Goal: Navigation & Orientation: Find specific page/section

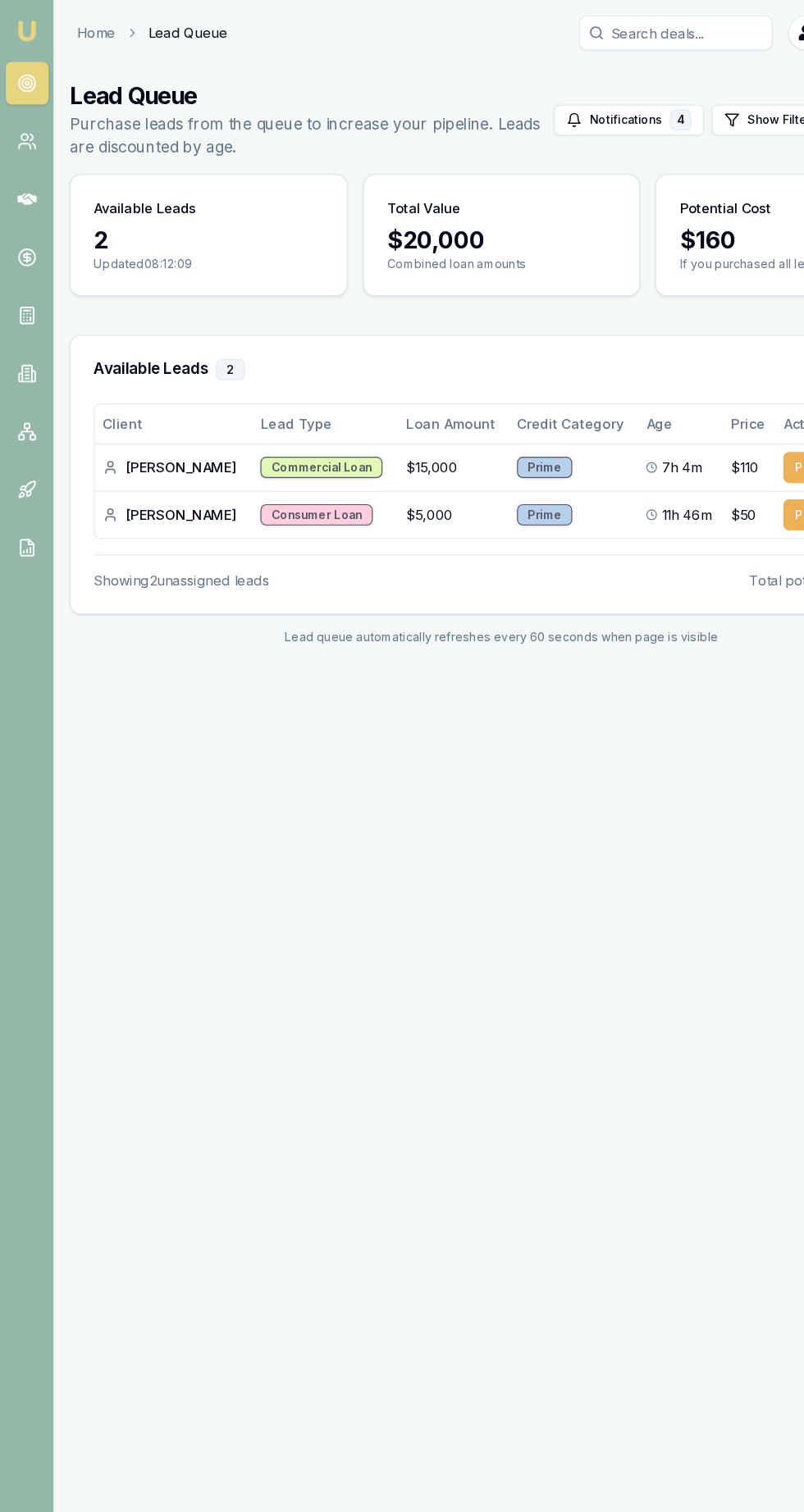
click at [22, 120] on icon at bounding box center [23, 119] width 16 height 17
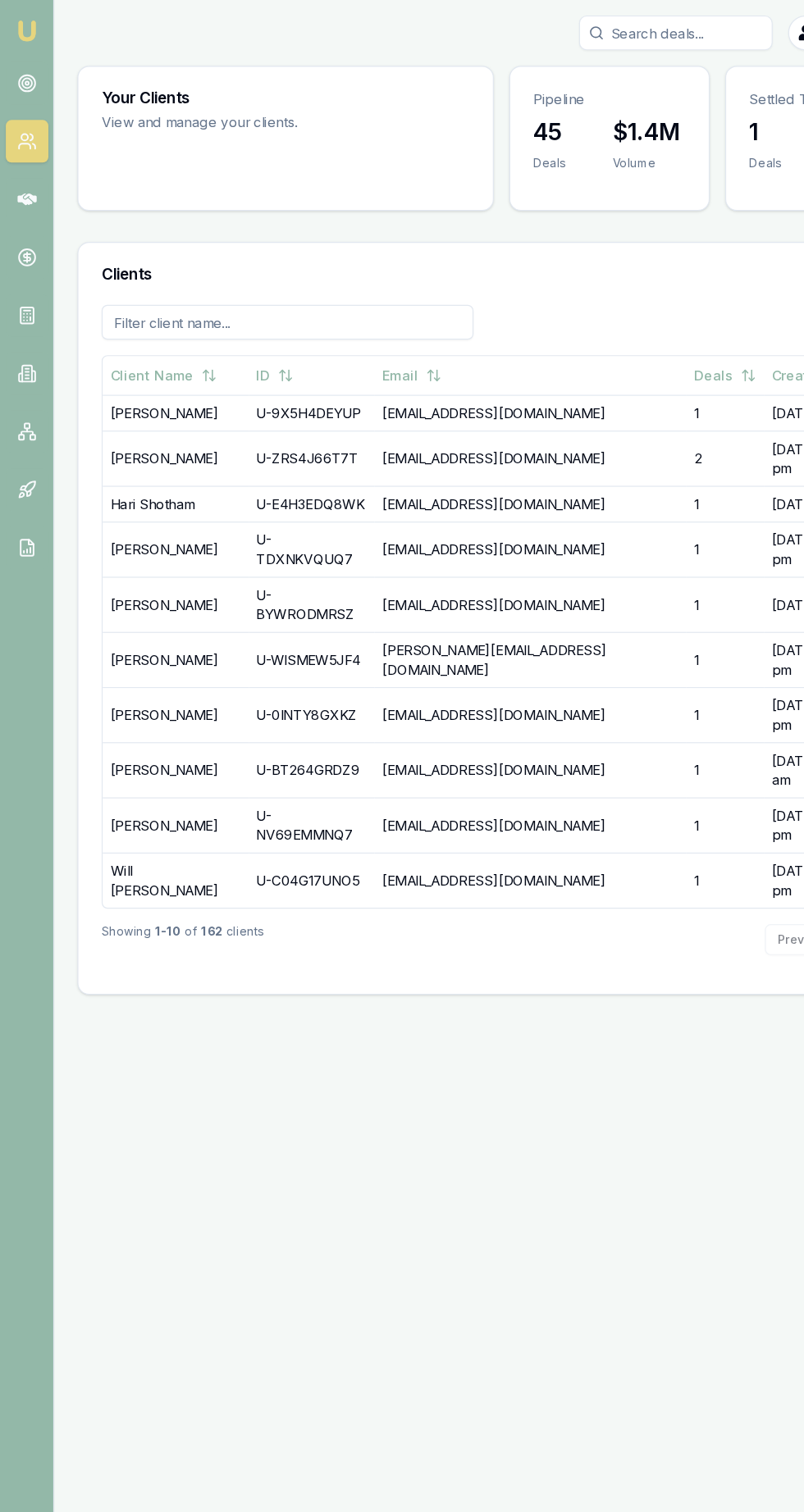
click at [22, 169] on icon at bounding box center [23, 168] width 16 height 10
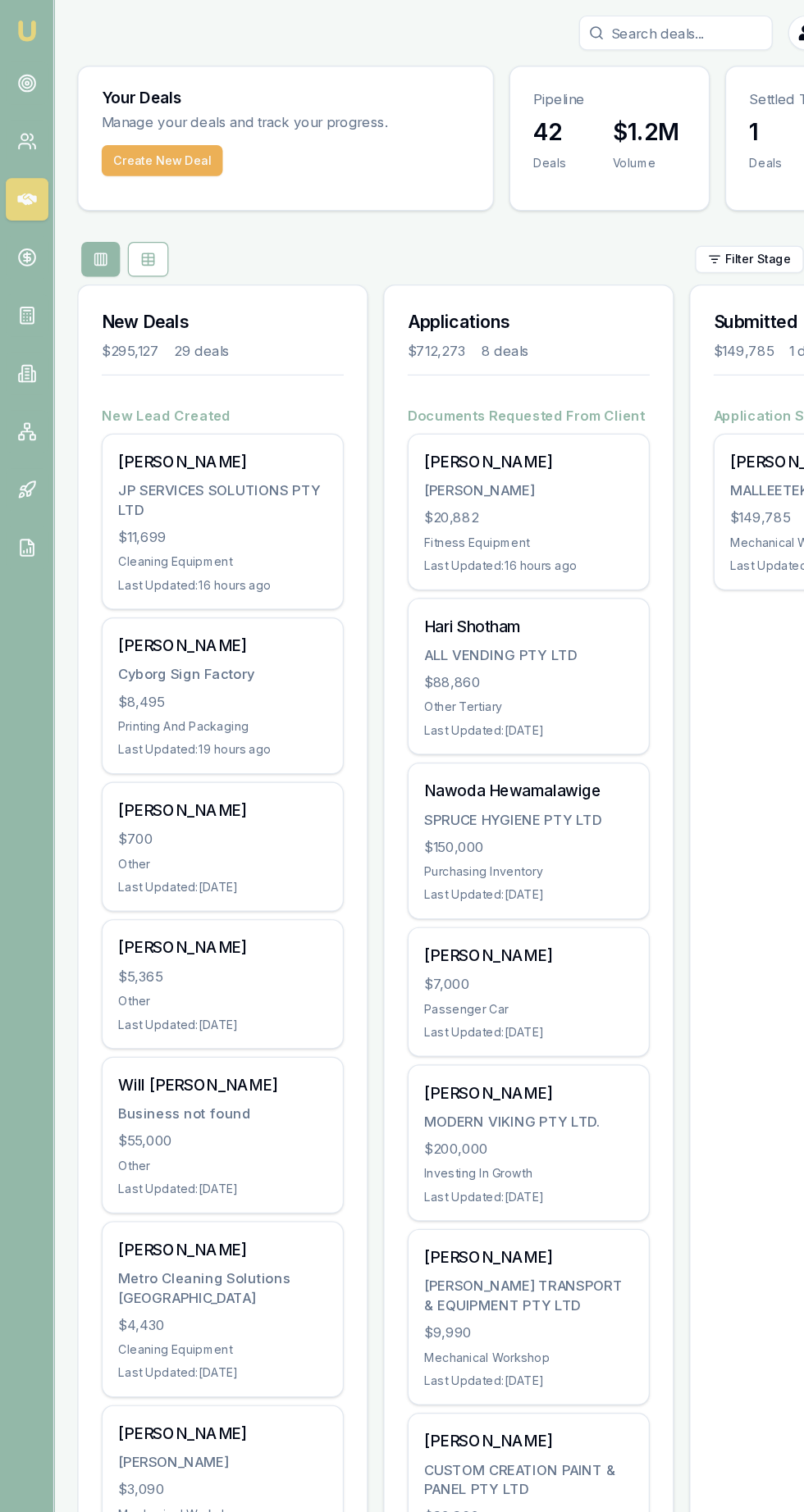
click at [175, 857] on div "Brandon Cable $5,365 Other Last Updated: 13 days ago" at bounding box center [188, 834] width 203 height 109
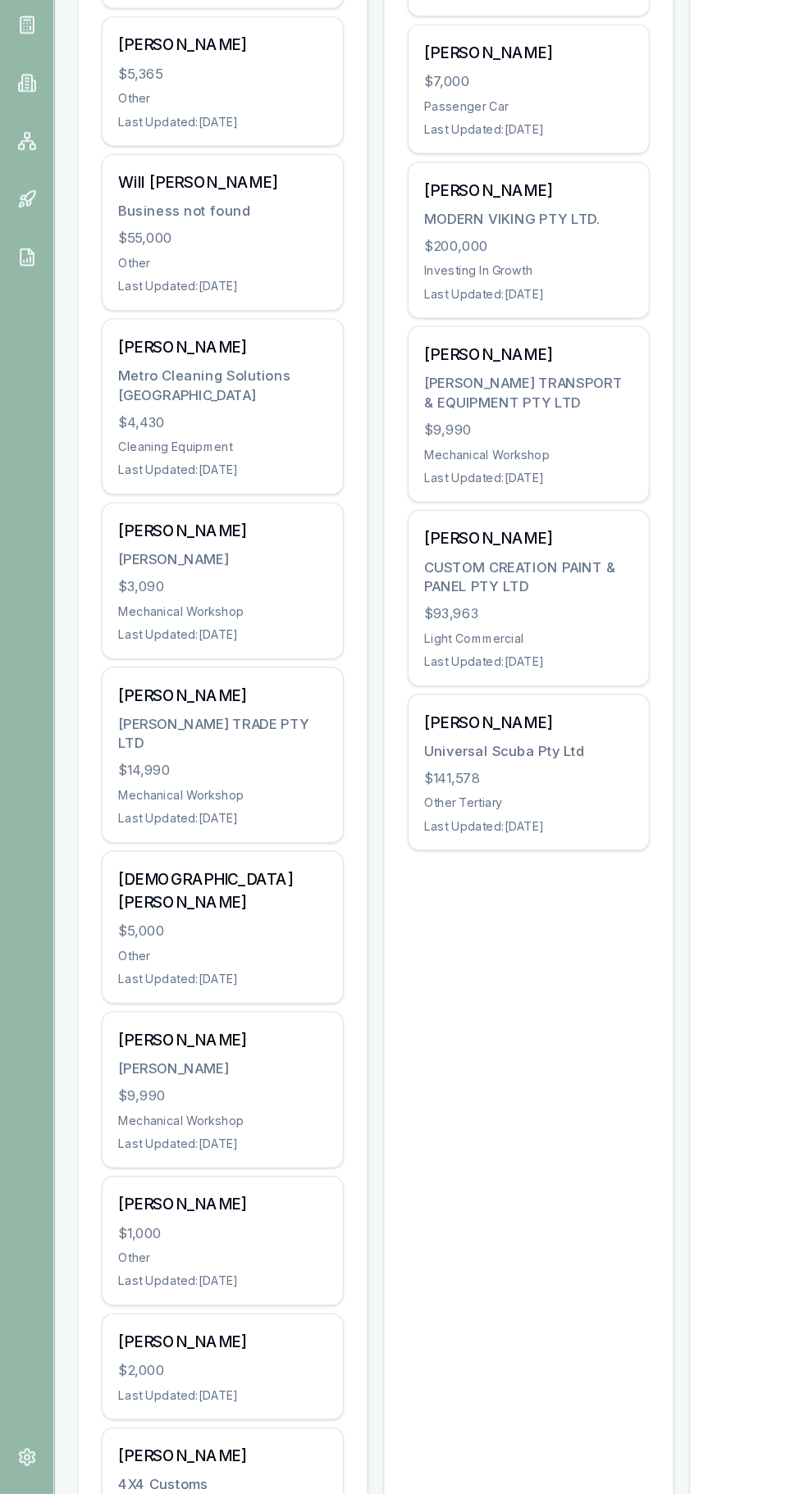
scroll to position [525, 0]
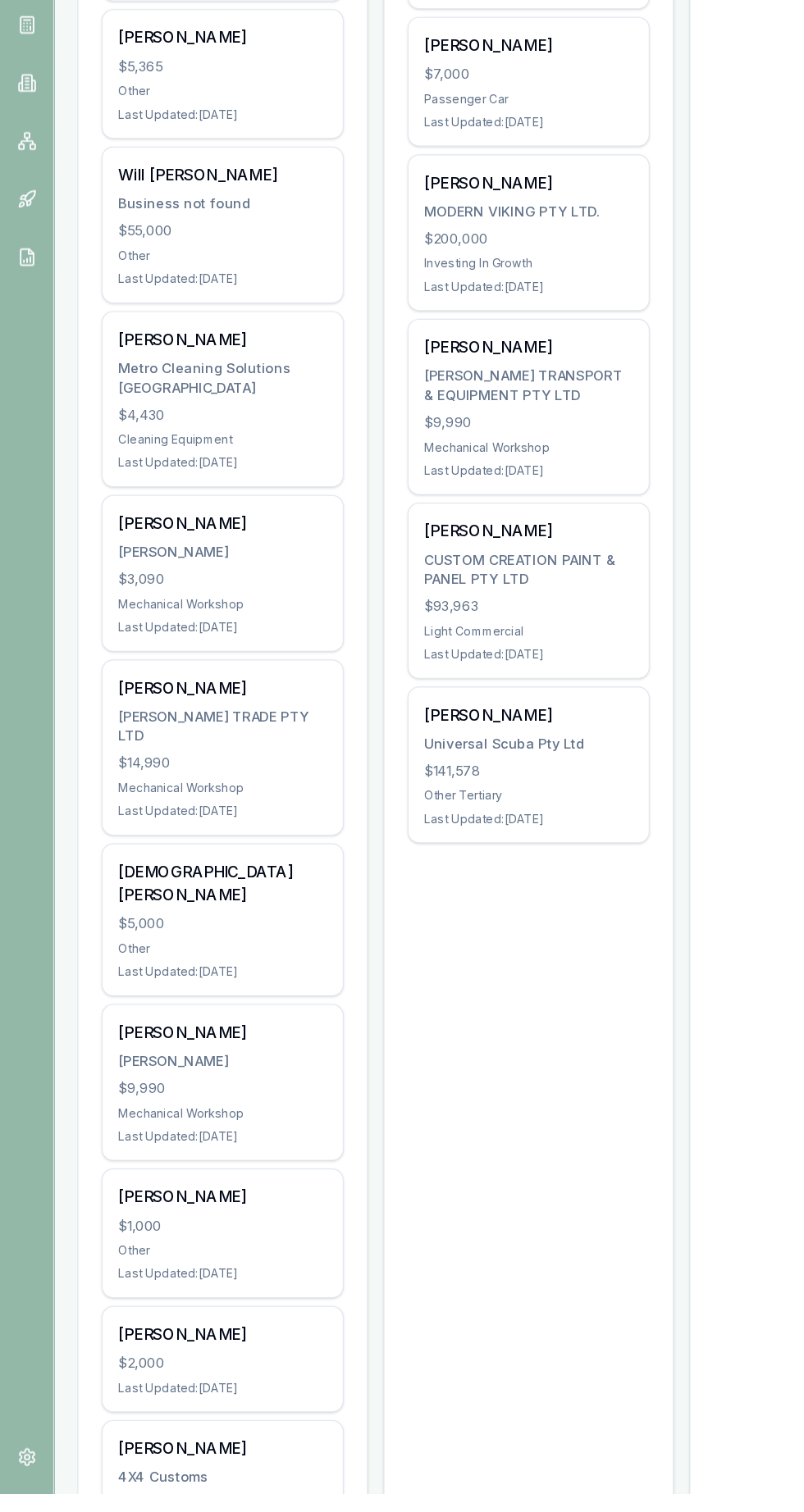
click at [135, 975] on div "Christian Velarde" at bounding box center [188, 994] width 177 height 39
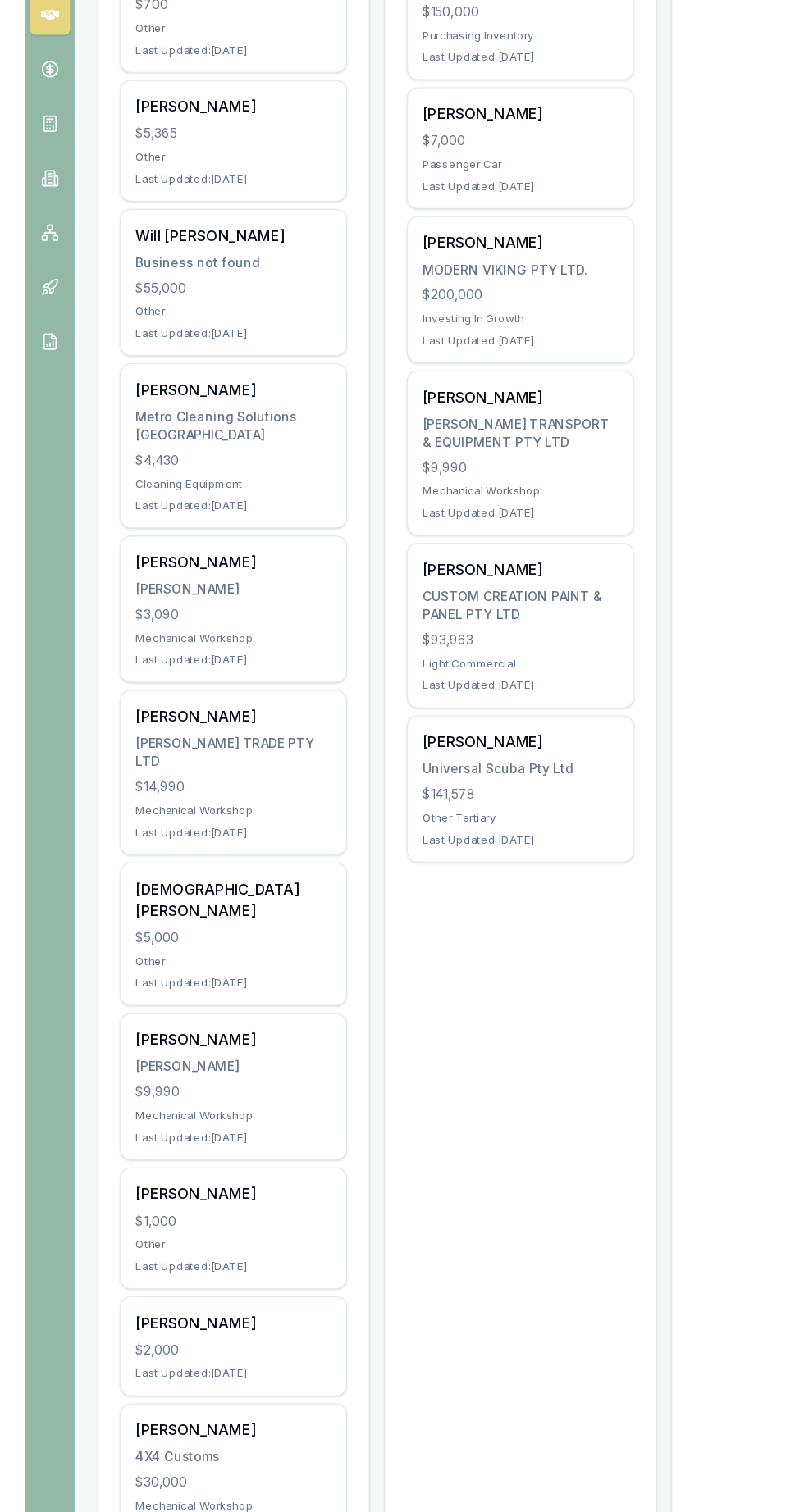
scroll to position [551, 0]
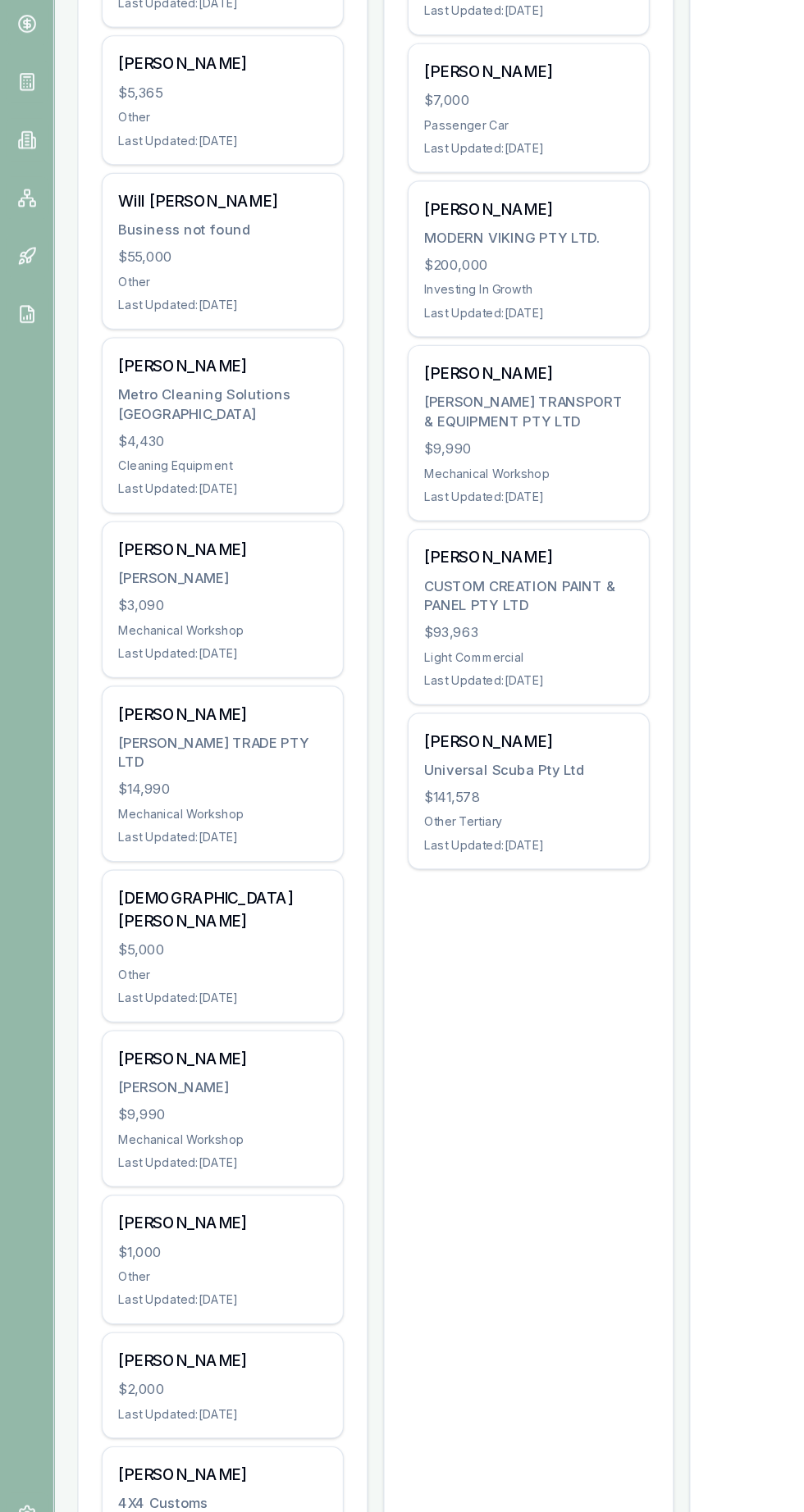
click at [140, 819] on div "MITCHELL TRADE PTY LTD" at bounding box center [188, 835] width 177 height 33
